Goal: Task Accomplishment & Management: Complete application form

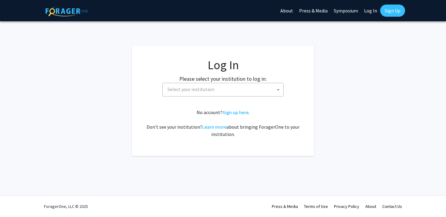
select select
click at [222, 95] on span "Select your institution" at bounding box center [224, 89] width 118 height 12
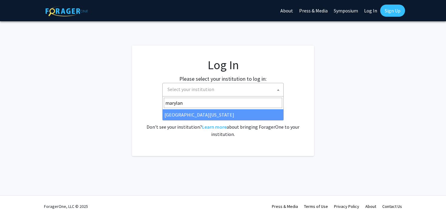
type input "[US_STATE]"
select select "31"
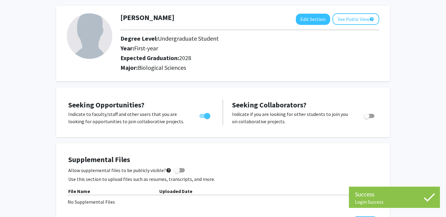
scroll to position [27, 0]
click at [312, 23] on button "Edit Section" at bounding box center [313, 18] width 34 height 11
select select "first-year"
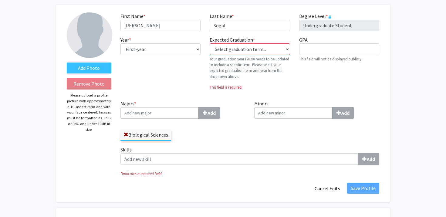
scroll to position [35, 0]
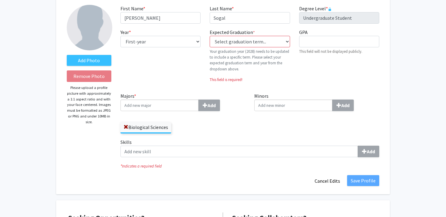
click at [240, 35] on label "Expected Graduation * required" at bounding box center [232, 32] width 45 height 7
click at [240, 36] on select "Select graduation term... Previous: 2028 (Please select a specific term) Spring…" at bounding box center [250, 42] width 80 height 12
click at [243, 38] on select "Select graduation term... Previous: 2028 (Please select a specific term) Spring…" at bounding box center [250, 42] width 80 height 12
select select "42: spring_2028"
click at [210, 36] on select "Select graduation term... Previous: 2028 (Please select a specific term) Spring…" at bounding box center [250, 42] width 80 height 12
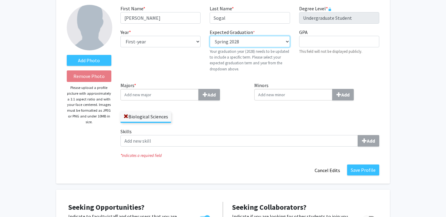
scroll to position [17, 0]
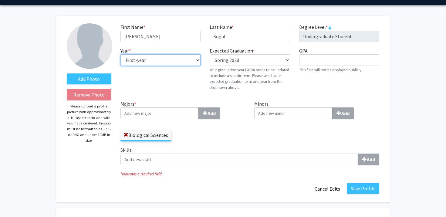
click at [171, 61] on select "--- First-year Sophomore Junior Senior Postbaccalaureate Certificate" at bounding box center [161, 60] width 80 height 12
select select "sophomore"
click at [121, 54] on select "--- First-year Sophomore Junior Senior Postbaccalaureate Certificate" at bounding box center [161, 60] width 80 height 12
click at [216, 94] on div "Expected Graduation * required Select graduation term... Previous: 2028 (Please…" at bounding box center [249, 71] width 89 height 48
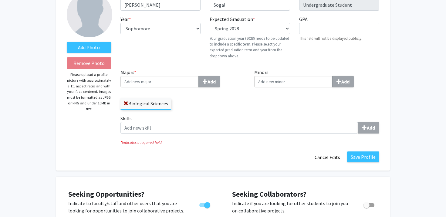
scroll to position [49, 0]
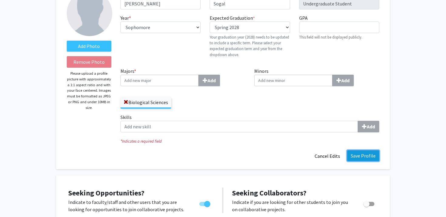
click at [359, 157] on button "Save Profile" at bounding box center [363, 155] width 32 height 11
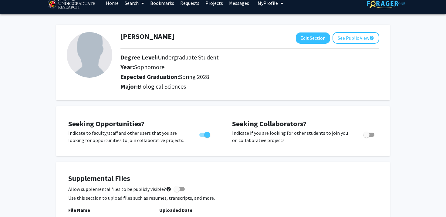
scroll to position [0, 0]
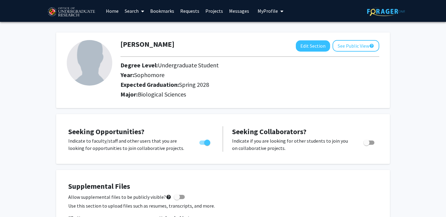
click at [212, 7] on link "Projects" at bounding box center [214, 10] width 24 height 21
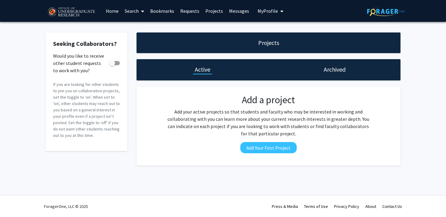
click at [148, 13] on link "Bookmarks" at bounding box center [162, 10] width 30 height 21
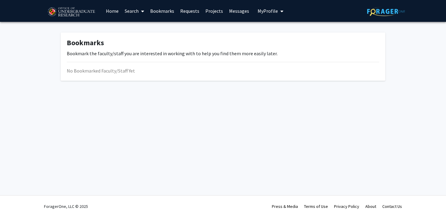
click at [139, 10] on link "Search" at bounding box center [134, 10] width 25 height 21
click at [148, 29] on span "Faculty/Staff" at bounding box center [144, 28] width 45 height 12
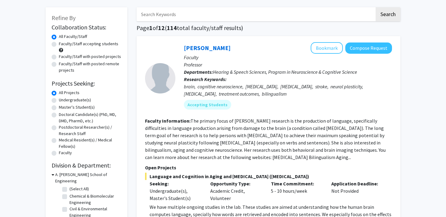
scroll to position [26, 0]
click at [74, 96] on div "All Projects" at bounding box center [87, 92] width 70 height 7
click at [70, 98] on label "Undergraduate(s)" at bounding box center [75, 99] width 32 height 6
click at [63, 98] on input "Undergraduate(s)" at bounding box center [61, 98] width 4 height 4
radio input "true"
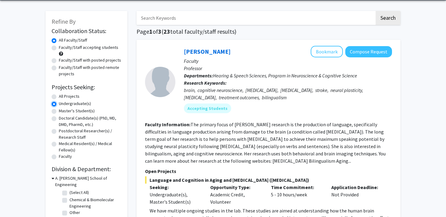
scroll to position [22, 0]
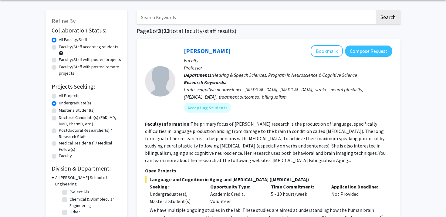
click at [85, 46] on label "Faculty/Staff accepting students" at bounding box center [88, 47] width 59 height 6
click at [63, 46] on input "Faculty/Staff accepting students" at bounding box center [61, 46] width 4 height 4
radio input "true"
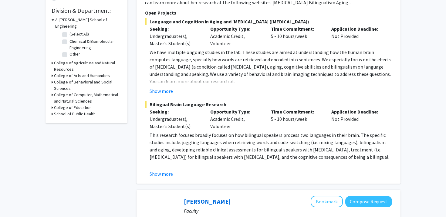
scroll to position [174, 0]
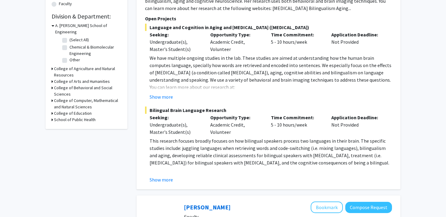
click at [88, 97] on h3 "College of Computer, Mathematical and Natural Sciences" at bounding box center [87, 103] width 67 height 13
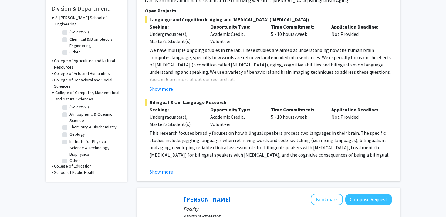
scroll to position [185, 0]
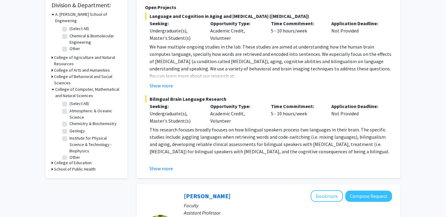
click at [70, 121] on label "Chemistry & Biochemistry" at bounding box center [93, 124] width 47 height 6
click at [70, 121] on input "Chemistry & Biochemistry" at bounding box center [72, 123] width 4 height 4
checkbox input "true"
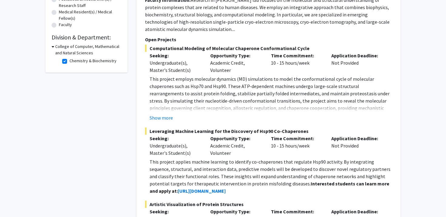
scroll to position [139, 0]
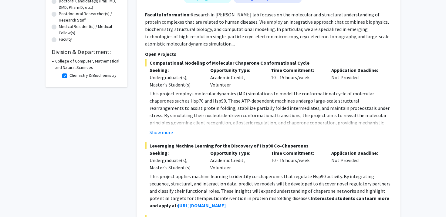
click at [81, 65] on h3 "College of Computer, Mathematical and Natural Sciences" at bounding box center [88, 64] width 66 height 13
click at [81, 65] on h3 "College of Computer, Mathematical and Natural Sciences" at bounding box center [87, 64] width 67 height 13
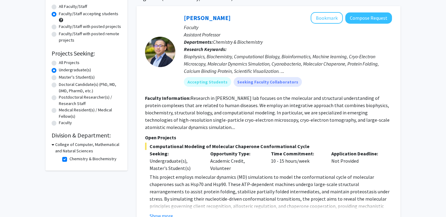
scroll to position [29, 0]
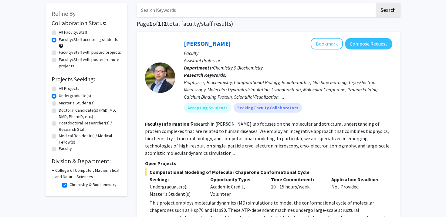
click at [70, 185] on label "Chemistry & Biochemistry" at bounding box center [93, 185] width 47 height 6
click at [70, 185] on input "Chemistry & Biochemistry" at bounding box center [72, 184] width 4 height 4
checkbox input "false"
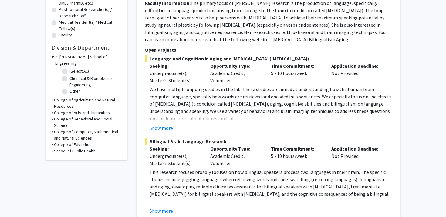
scroll to position [149, 0]
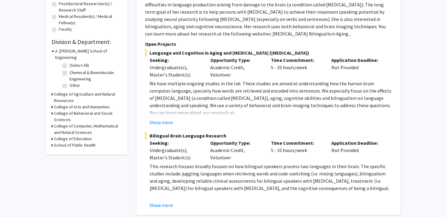
click at [88, 123] on h3 "College of Computer, Mathematical and Natural Sciences" at bounding box center [87, 129] width 67 height 13
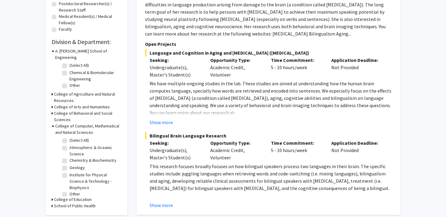
click at [70, 137] on label "(Select All)" at bounding box center [79, 140] width 19 height 6
click at [70, 137] on input "(Select All)" at bounding box center [72, 139] width 4 height 4
checkbox input "true"
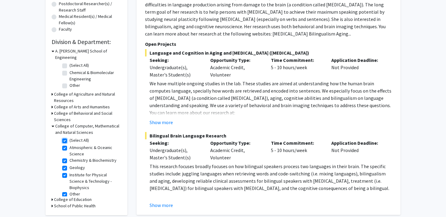
checkbox input "true"
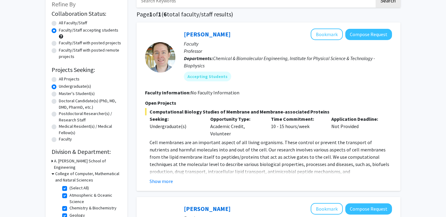
scroll to position [40, 0]
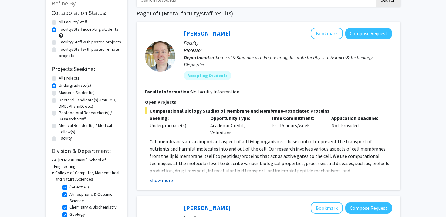
click at [163, 180] on button "Show more" at bounding box center [161, 180] width 23 height 7
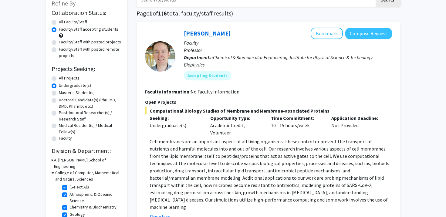
scroll to position [58, 0]
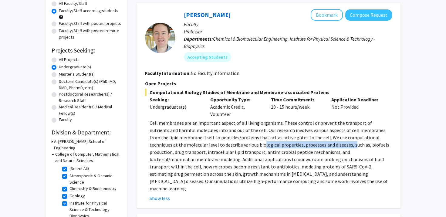
drag, startPoint x: 227, startPoint y: 144, endPoint x: 320, endPoint y: 143, distance: 92.6
click at [320, 143] on p "Cell membranes are an important aspect of all living organisms. These control o…" at bounding box center [271, 155] width 243 height 73
click at [354, 154] on p "Cell membranes are an important aspect of all living organisms. These control o…" at bounding box center [271, 155] width 243 height 73
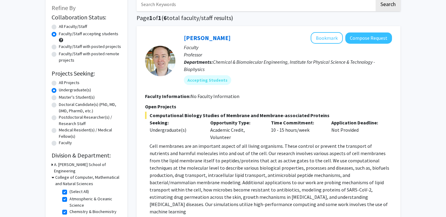
scroll to position [27, 0]
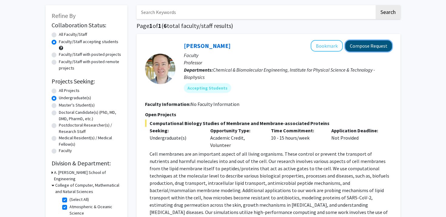
click at [367, 50] on button "Compose Request" at bounding box center [368, 45] width 47 height 11
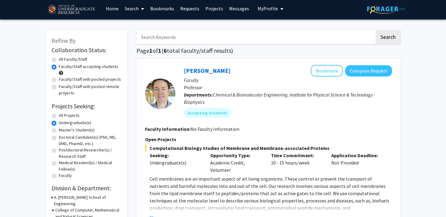
scroll to position [1, 0]
